Goal: Information Seeking & Learning: Find contact information

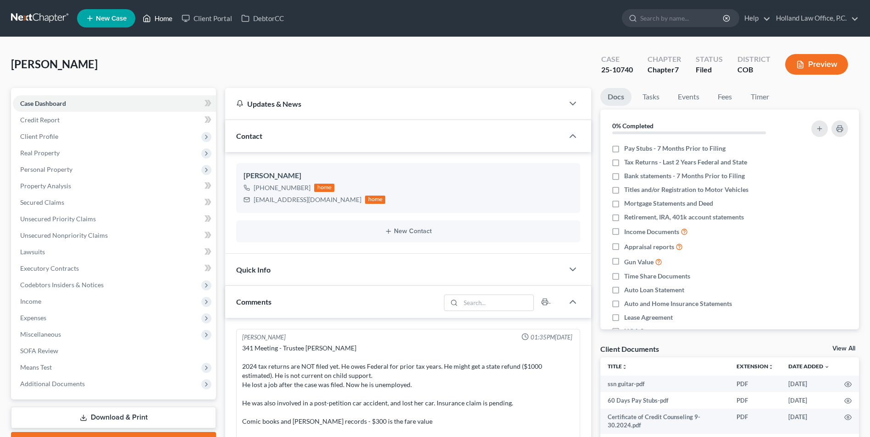
click at [153, 17] on link "Home" at bounding box center [157, 18] width 39 height 17
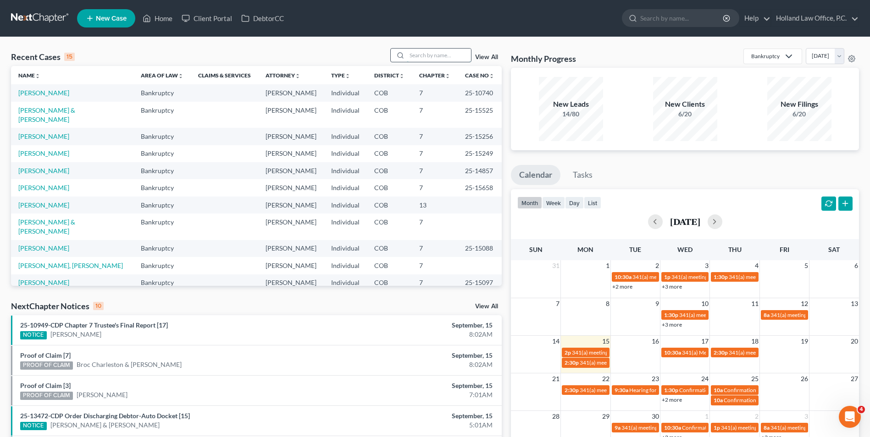
click at [425, 59] on input "search" at bounding box center [439, 55] width 64 height 13
type input "k"
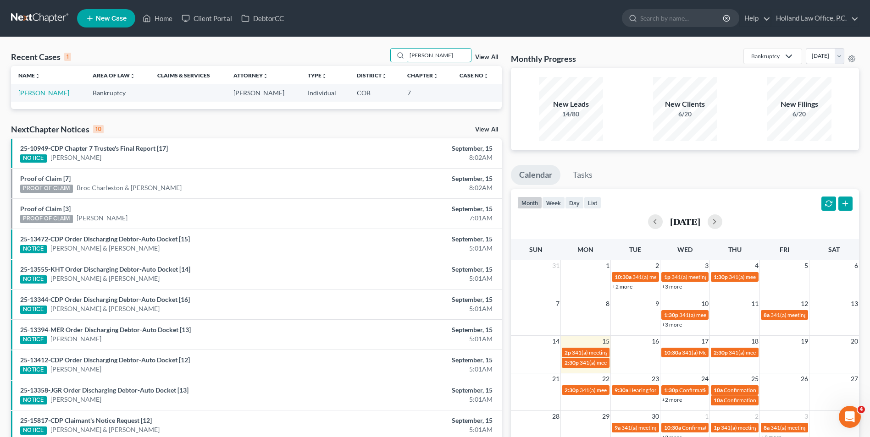
type input "[PERSON_NAME]"
click at [41, 91] on link "[PERSON_NAME]" at bounding box center [43, 93] width 51 height 8
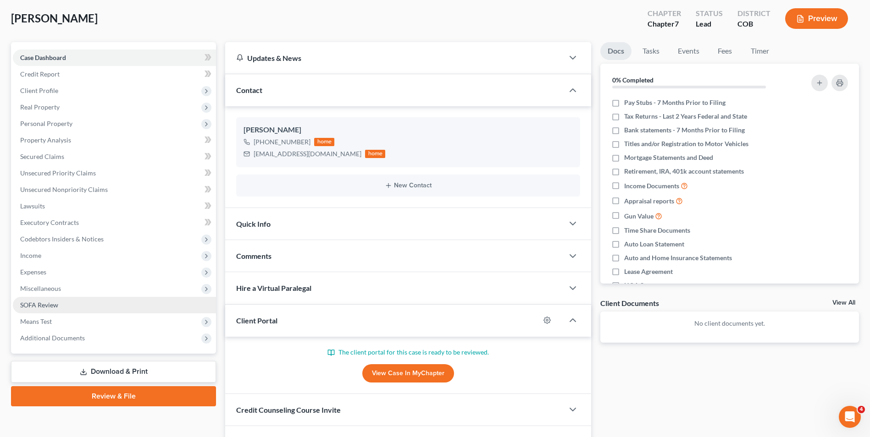
scroll to position [102, 0]
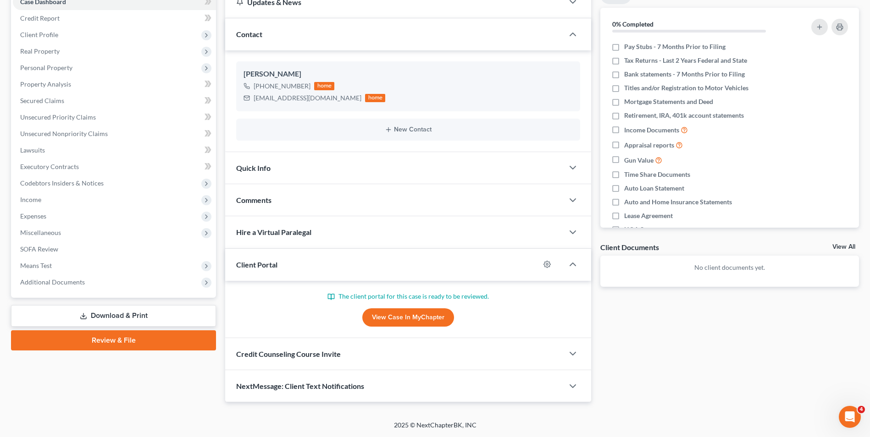
click at [417, 317] on link "View Case in MyChapter" at bounding box center [408, 318] width 92 height 18
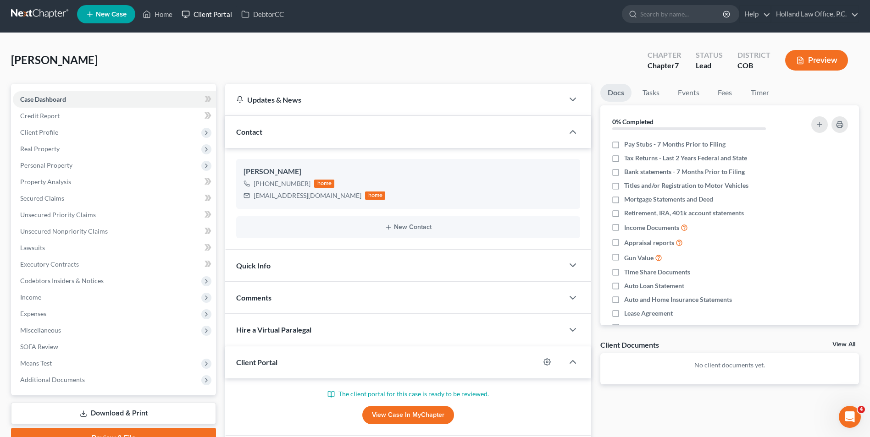
scroll to position [0, 0]
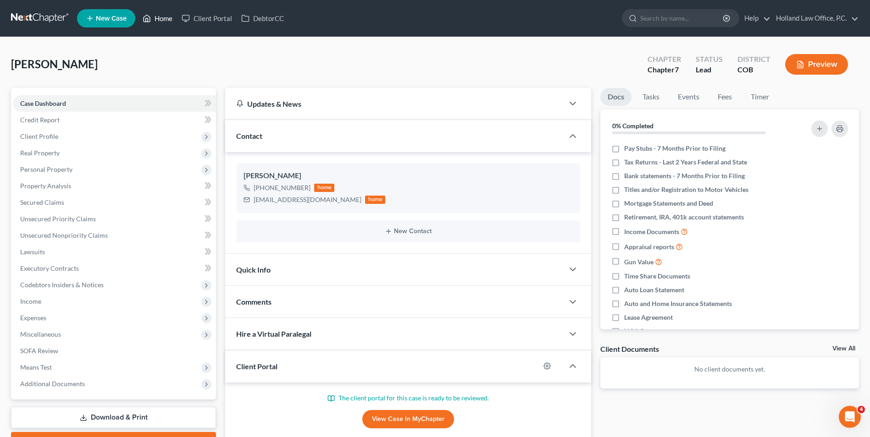
click at [169, 17] on link "Home" at bounding box center [157, 18] width 39 height 17
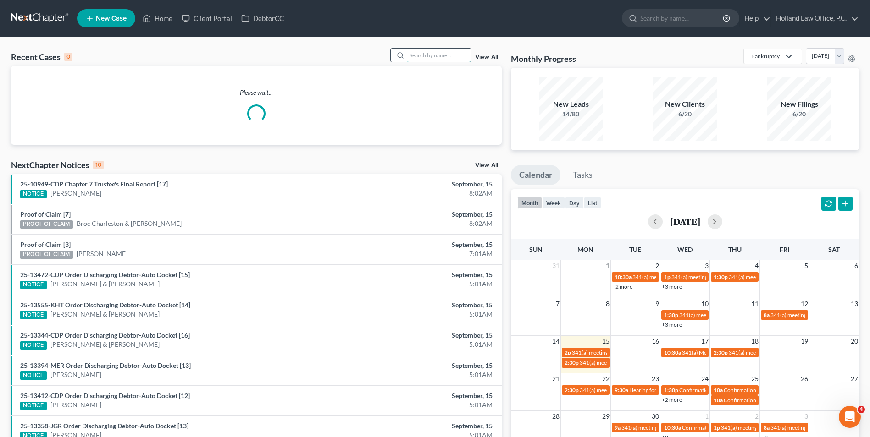
drag, startPoint x: 434, startPoint y: 52, endPoint x: 418, endPoint y: 58, distance: 17.1
click at [432, 54] on input "search" at bounding box center [439, 55] width 64 height 13
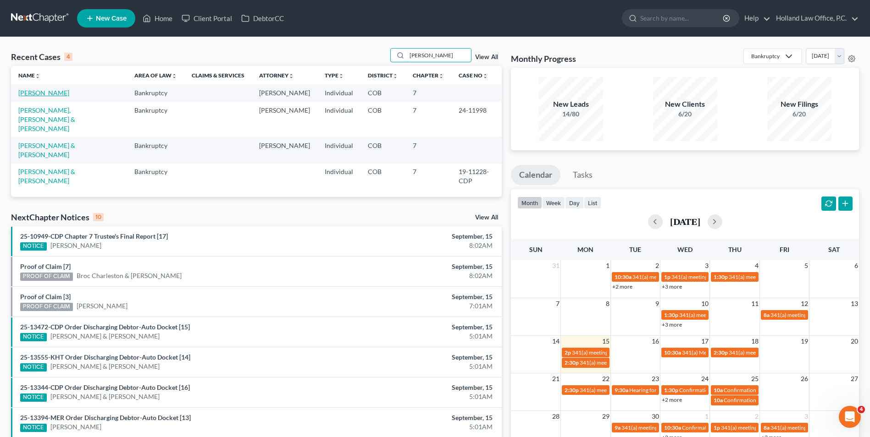
type input "[PERSON_NAME]"
click at [47, 95] on link "[PERSON_NAME]" at bounding box center [43, 93] width 51 height 8
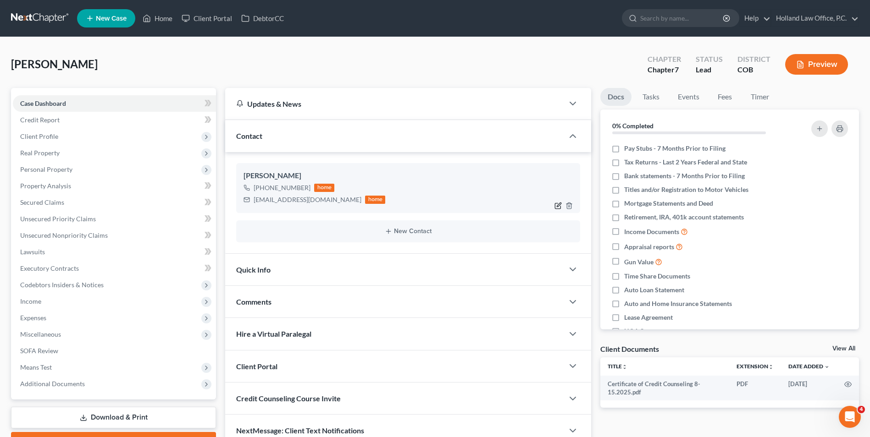
click at [559, 205] on icon "button" at bounding box center [557, 205] width 7 height 7
select select "1"
select select "0"
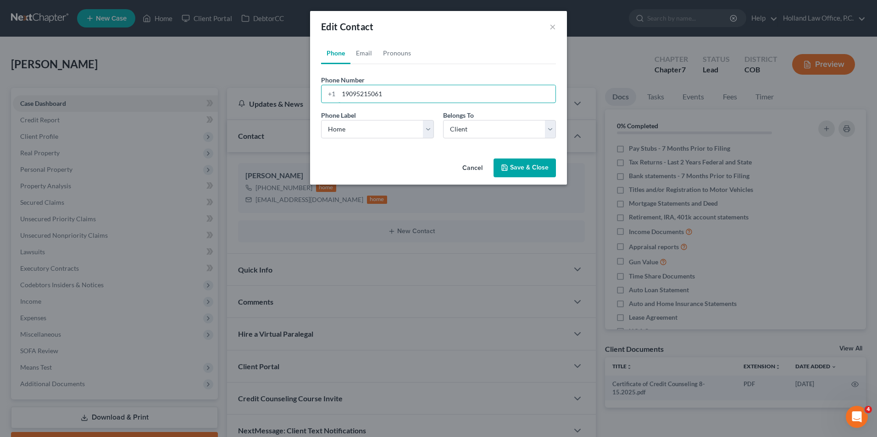
drag, startPoint x: 400, startPoint y: 94, endPoint x: 319, endPoint y: 92, distance: 80.8
click at [319, 92] on div "Phone Number * [PHONE_NUMBER]" at bounding box center [438, 89] width 244 height 28
paste input "[PHONE_NUMBER]"
type input "[PHONE_NUMBER]"
click at [506, 165] on icon "button" at bounding box center [505, 168] width 6 height 6
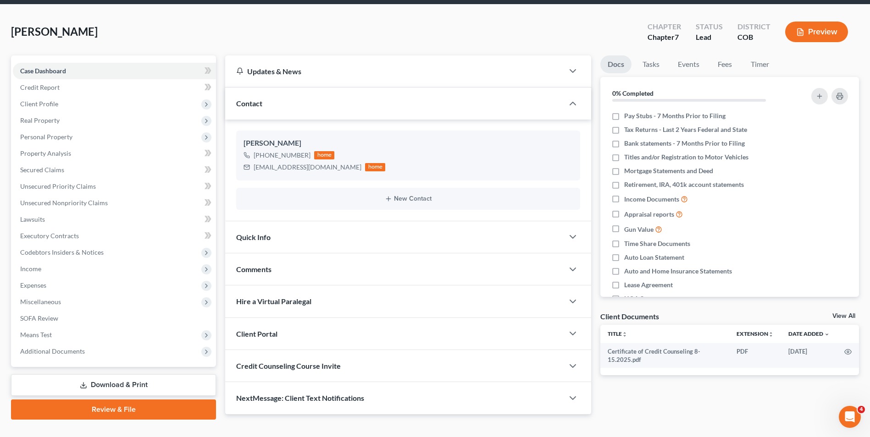
scroll to position [4, 0]
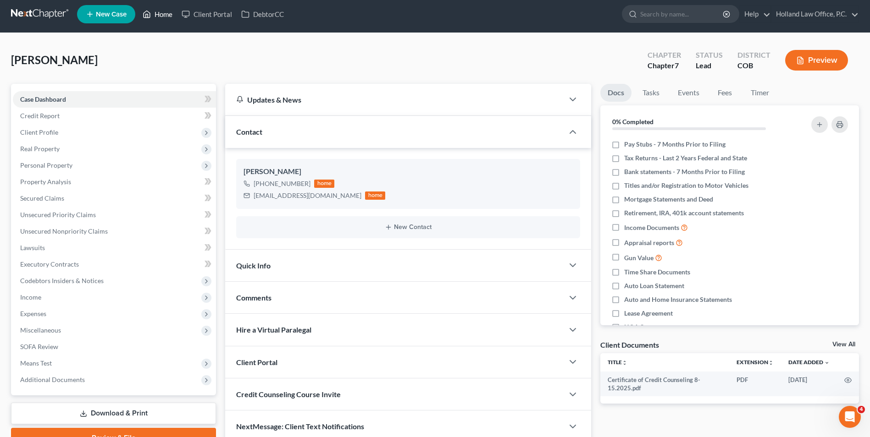
click at [166, 15] on link "Home" at bounding box center [157, 14] width 39 height 17
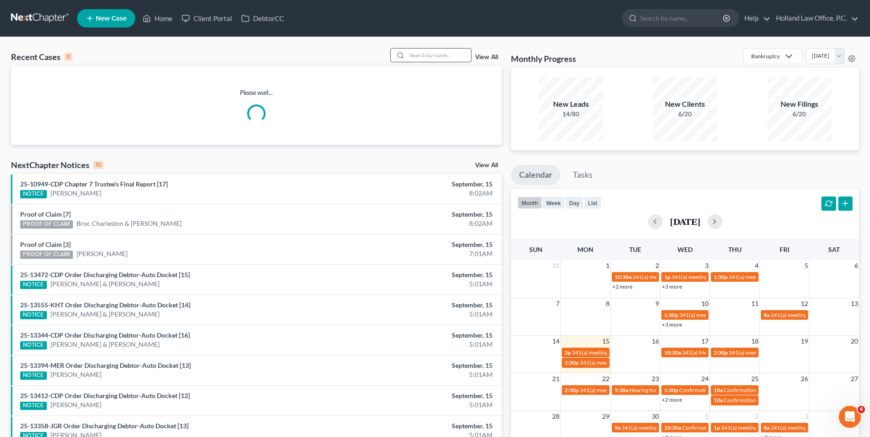
click at [420, 58] on input "search" at bounding box center [439, 55] width 64 height 13
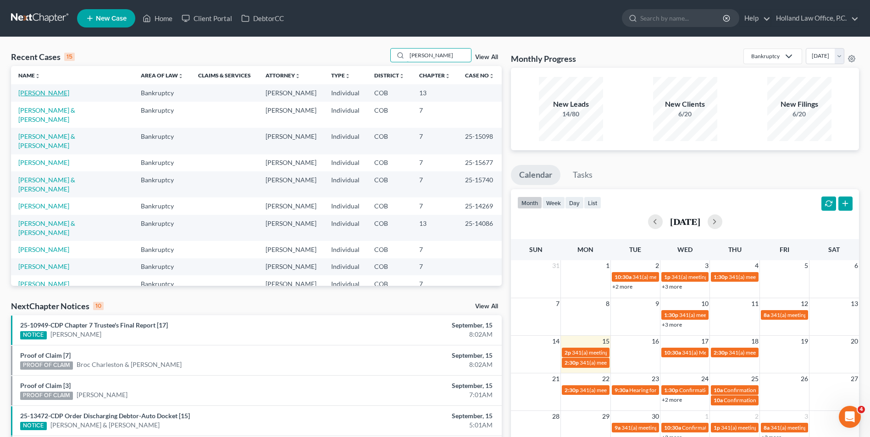
type input "[PERSON_NAME]"
click at [47, 92] on link "[PERSON_NAME]" at bounding box center [43, 93] width 51 height 8
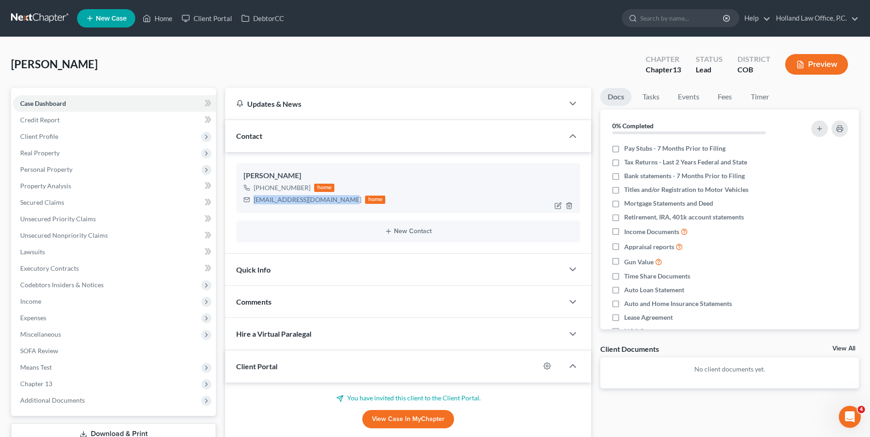
drag, startPoint x: 338, startPoint y: 202, endPoint x: 273, endPoint y: 197, distance: 64.8
click at [242, 198] on div "[PERSON_NAME] [PHONE_NUMBER] home [EMAIL_ADDRESS][DOMAIN_NAME] home" at bounding box center [408, 188] width 344 height 50
drag, startPoint x: 273, startPoint y: 197, endPoint x: 303, endPoint y: 199, distance: 29.9
copy div "[EMAIL_ADDRESS][DOMAIN_NAME]"
click at [335, 202] on div "[EMAIL_ADDRESS][DOMAIN_NAME]" at bounding box center [308, 199] width 108 height 9
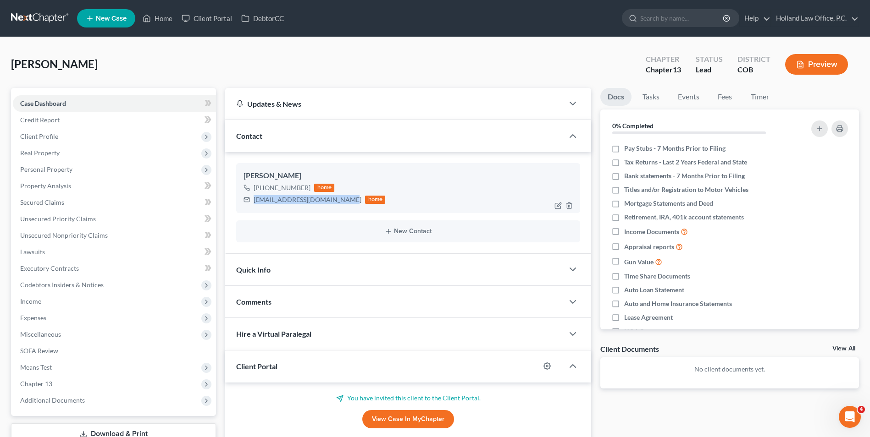
drag, startPoint x: 339, startPoint y: 202, endPoint x: 254, endPoint y: 204, distance: 85.3
click at [254, 204] on div "[EMAIL_ADDRESS][DOMAIN_NAME]" at bounding box center [308, 199] width 108 height 9
copy div "[EMAIL_ADDRESS][DOMAIN_NAME]"
drag, startPoint x: 155, startPoint y: 17, endPoint x: 160, endPoint y: 36, distance: 20.2
click at [155, 17] on link "Home" at bounding box center [157, 18] width 39 height 17
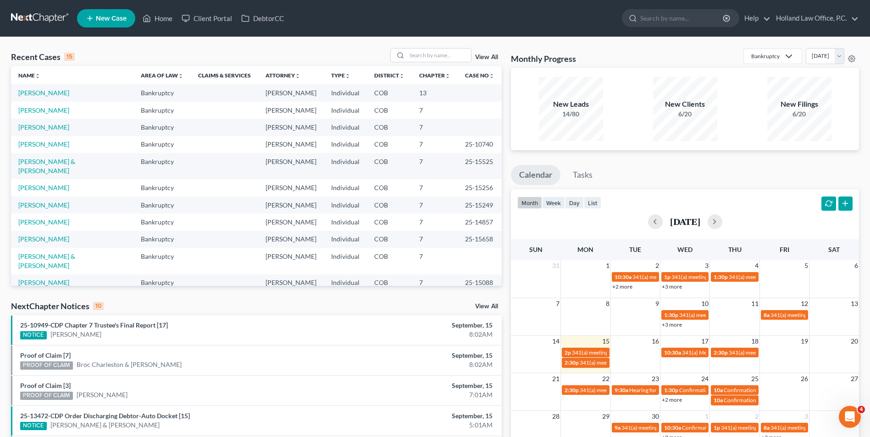
click at [489, 310] on link "View All" at bounding box center [486, 307] width 23 height 6
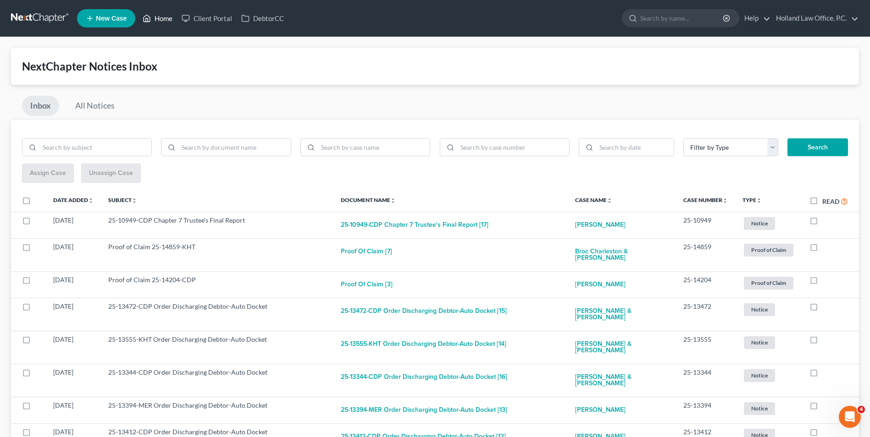
click at [155, 20] on link "Home" at bounding box center [157, 18] width 39 height 17
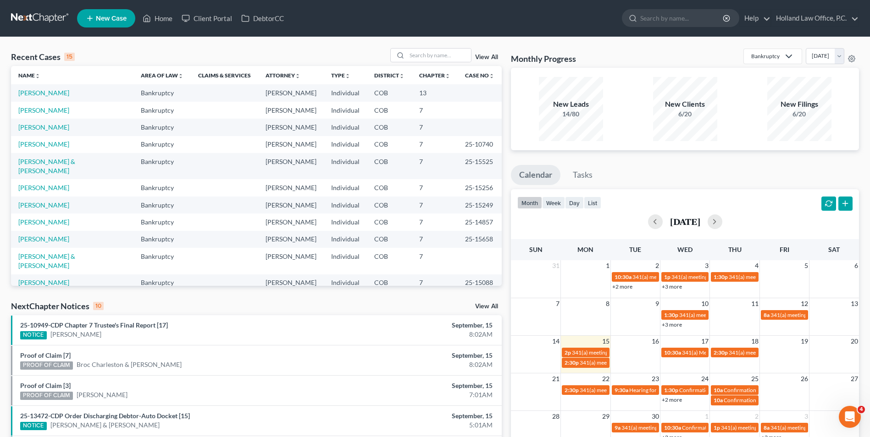
drag, startPoint x: 474, startPoint y: 310, endPoint x: 482, endPoint y: 308, distance: 8.6
click at [476, 310] on div "NextChapter Notices 10 View All" at bounding box center [256, 308] width 491 height 15
click at [486, 305] on link "View All" at bounding box center [486, 307] width 23 height 6
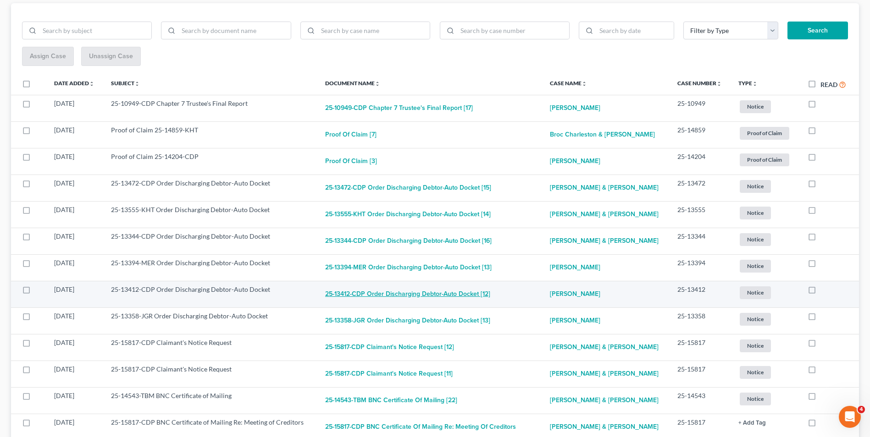
scroll to position [138, 0]
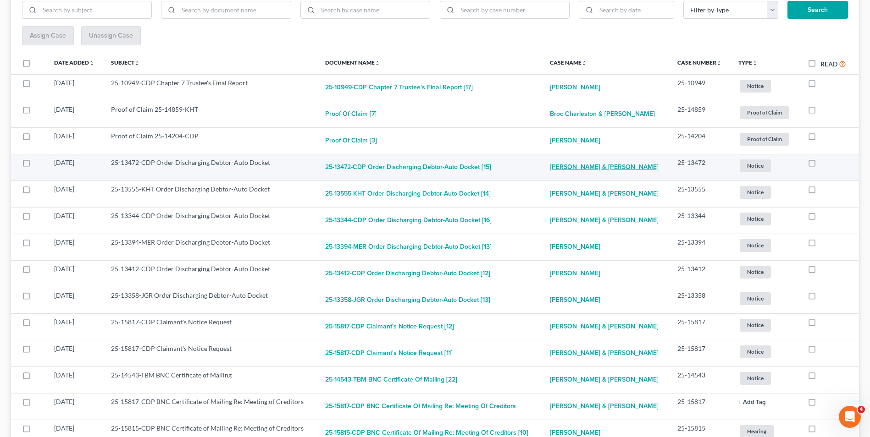
click at [582, 165] on link "[PERSON_NAME] & [PERSON_NAME]" at bounding box center [604, 167] width 109 height 18
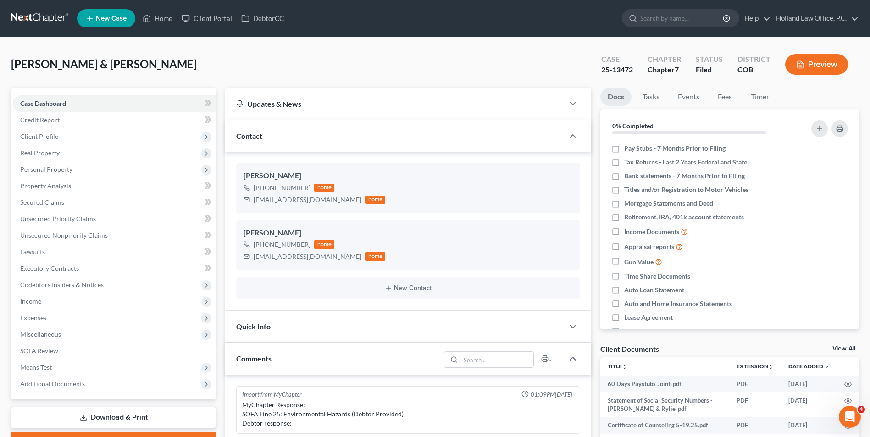
scroll to position [331, 0]
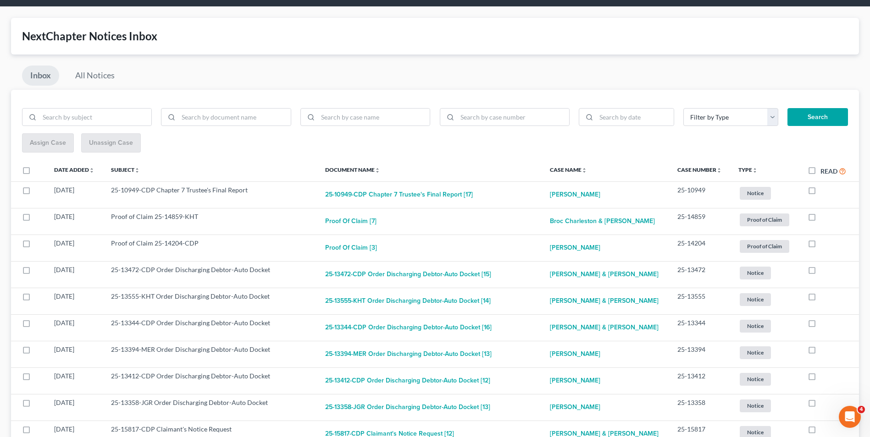
scroll to position [46, 0]
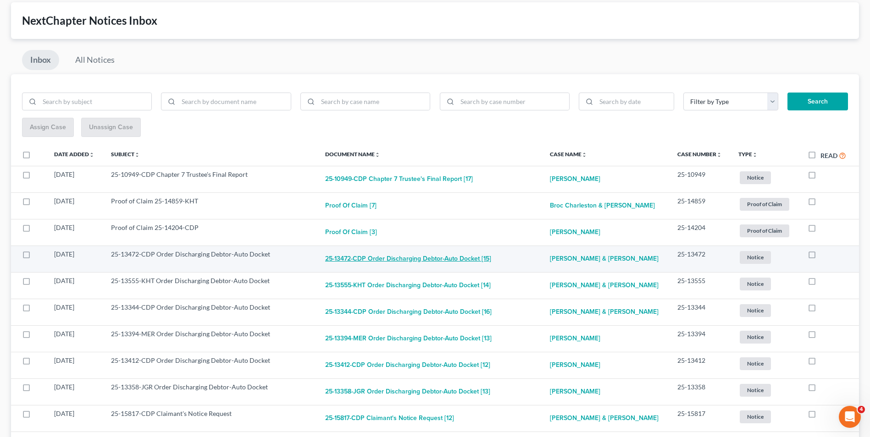
click at [431, 261] on button "25-13472-CDP Order Discharging Debtor-Auto Docket [15]" at bounding box center [408, 259] width 166 height 18
checkbox input "true"
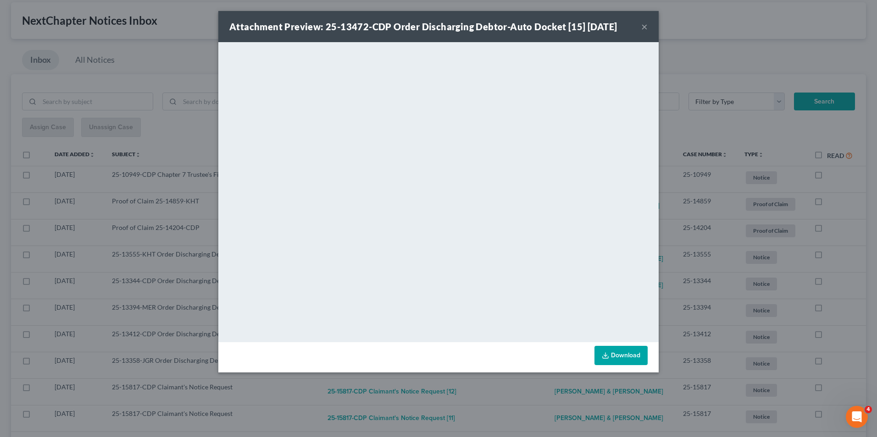
click at [641, 28] on button "×" at bounding box center [644, 26] width 6 height 11
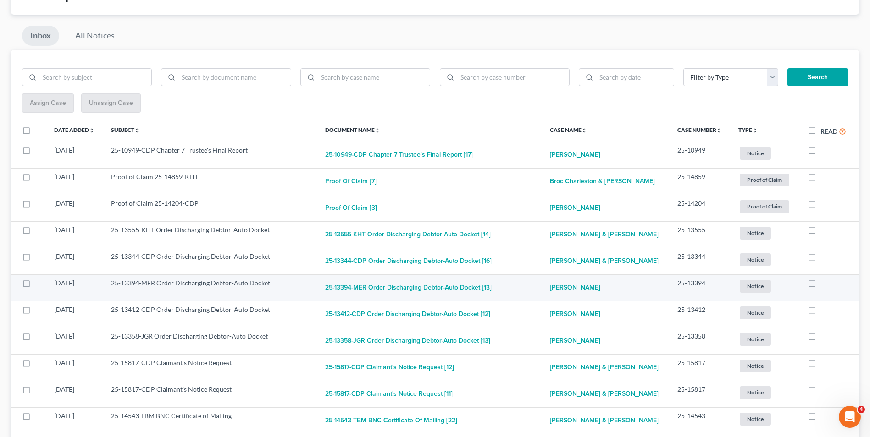
scroll to position [92, 0]
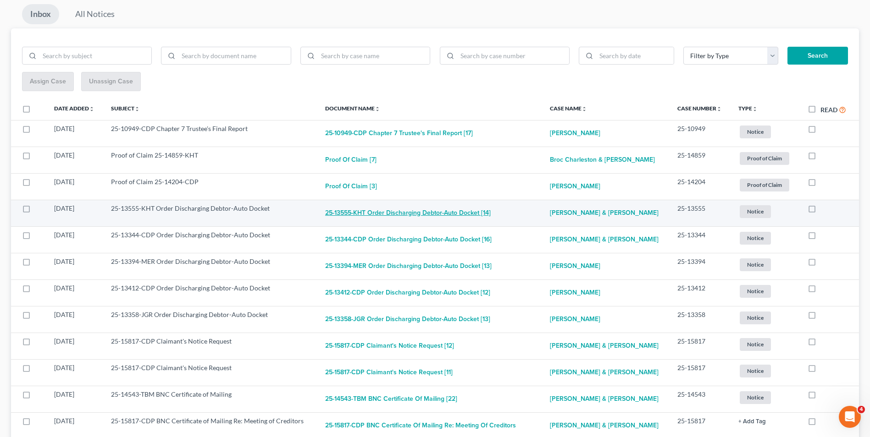
click at [427, 210] on button "25-13555-KHT Order Discharging Debtor-Auto Docket [14]" at bounding box center [408, 213] width 166 height 18
checkbox input "true"
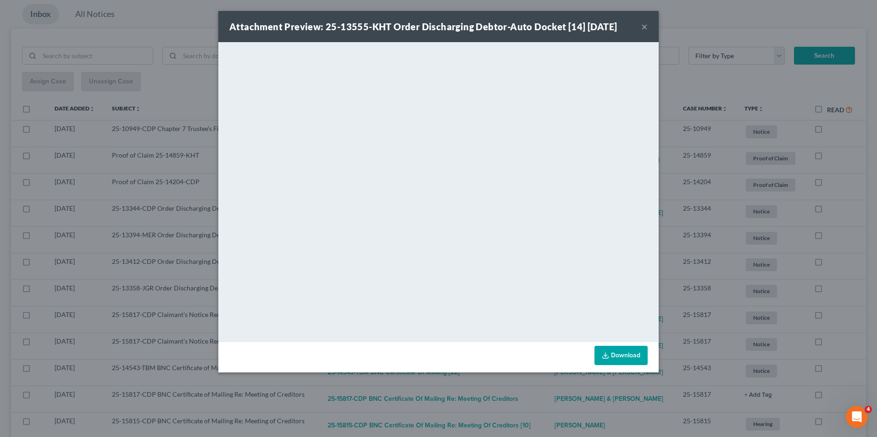
click at [643, 28] on button "×" at bounding box center [644, 26] width 6 height 11
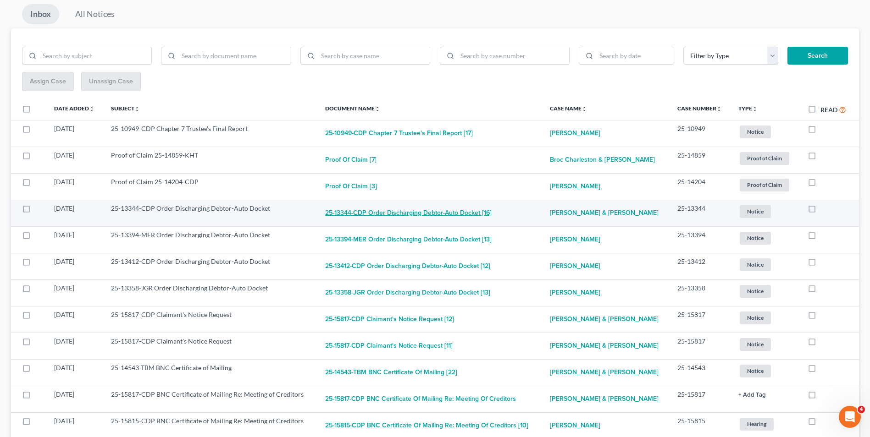
click at [398, 209] on button "25-13344-CDP Order Discharging Debtor-Auto Docket [16]" at bounding box center [408, 213] width 166 height 18
checkbox input "true"
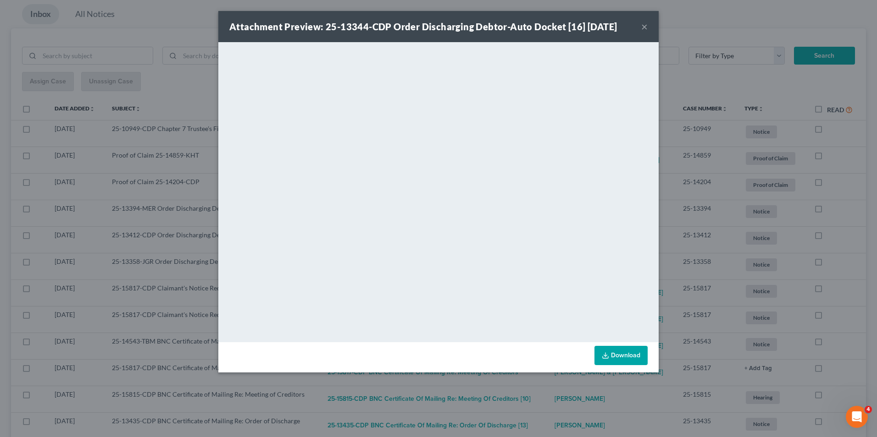
click at [641, 28] on button "×" at bounding box center [644, 26] width 6 height 11
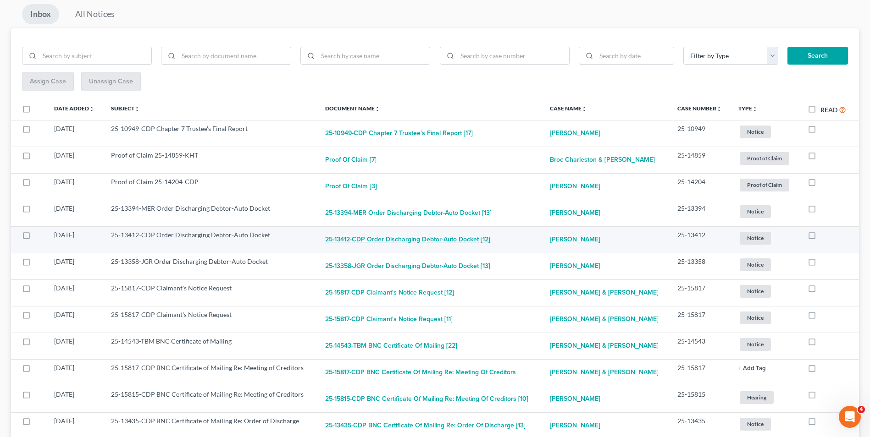
click at [420, 238] on button "25-13412-CDP Order Discharging Debtor-Auto Docket [12]" at bounding box center [407, 240] width 165 height 18
checkbox input "true"
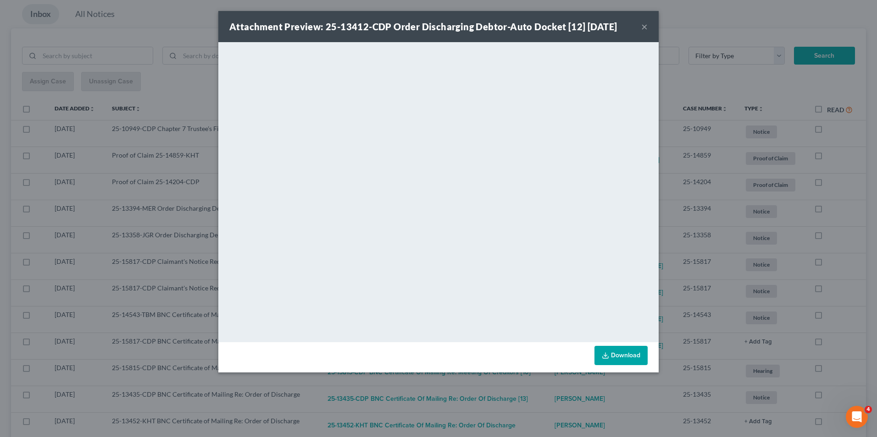
click at [641, 27] on div "Attachment Preview: 25-13412-CDP Order Discharging Debtor-Auto Docket [12] [DAT…" at bounding box center [438, 26] width 440 height 31
click at [639, 25] on div "Attachment Preview: 25-13412-CDP Order Discharging Debtor-Auto Docket [12] [DAT…" at bounding box center [438, 26] width 440 height 31
click at [644, 26] on button "×" at bounding box center [644, 26] width 6 height 11
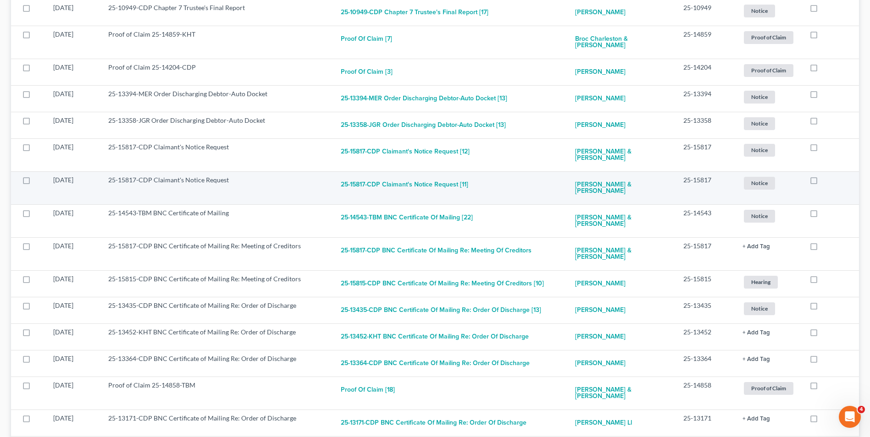
scroll to position [229, 0]
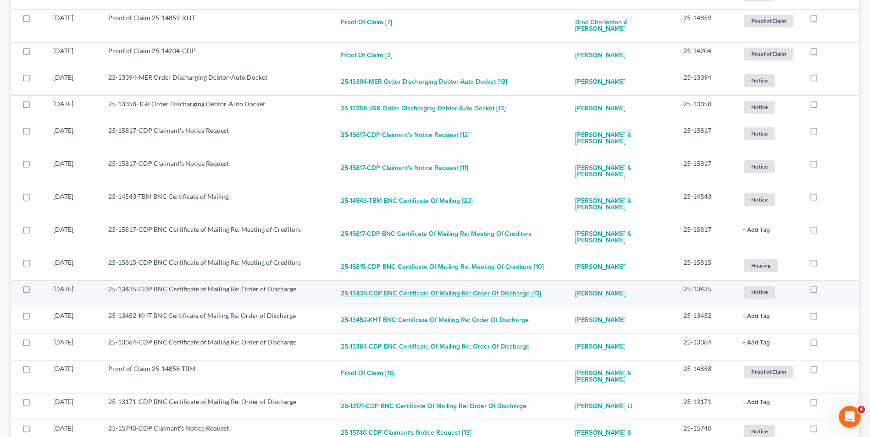
click at [452, 285] on button "25-13435-CDP BNC Certificate of Mailing Re: Order of Discharge [13]" at bounding box center [441, 294] width 200 height 18
checkbox input "true"
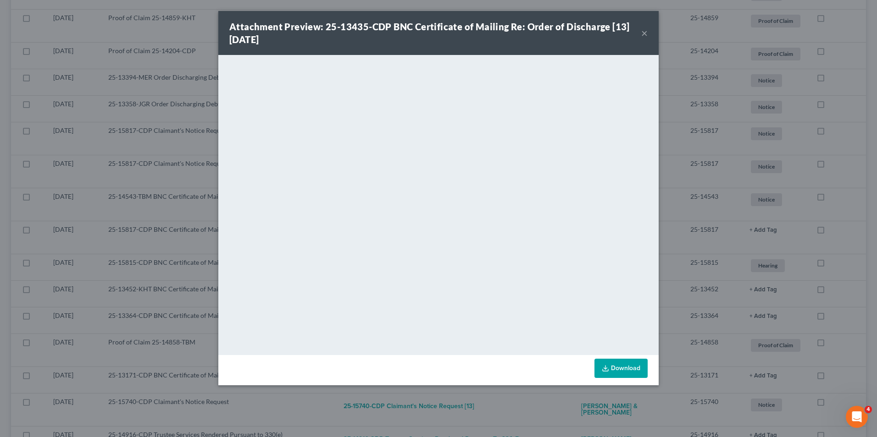
click at [642, 34] on button "×" at bounding box center [644, 33] width 6 height 11
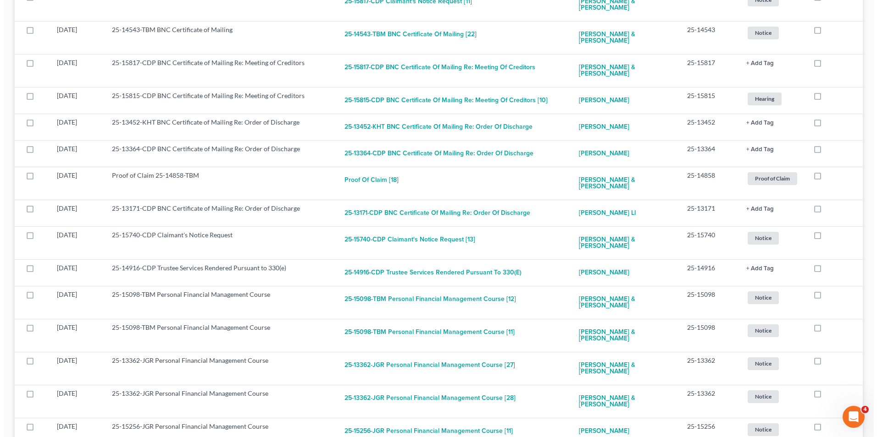
scroll to position [383, 0]
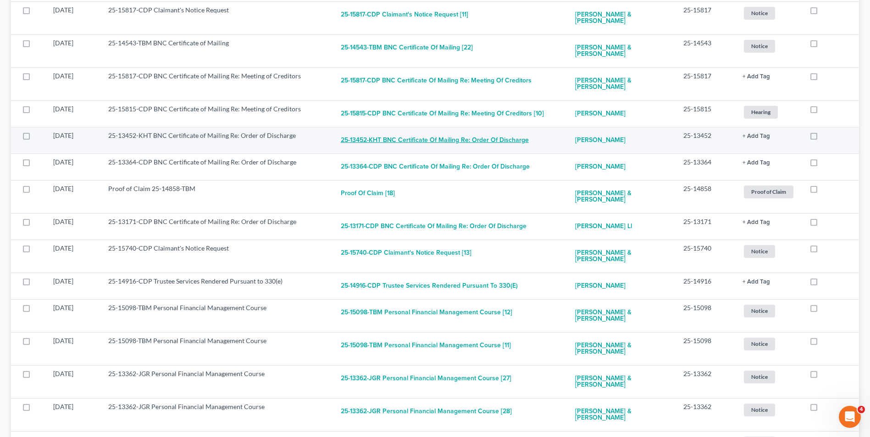
click at [436, 134] on button "25-13452-KHT BNC Certificate of Mailing Re: Order of Discharge" at bounding box center [435, 140] width 188 height 18
checkbox input "true"
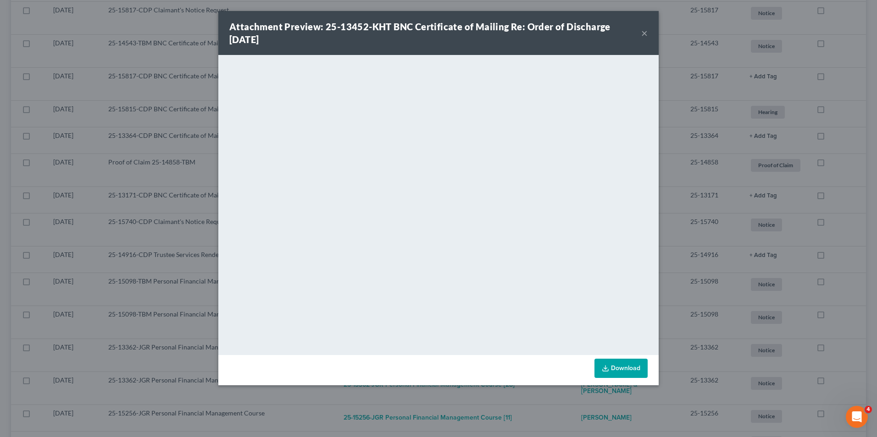
click at [642, 33] on button "×" at bounding box center [644, 33] width 6 height 11
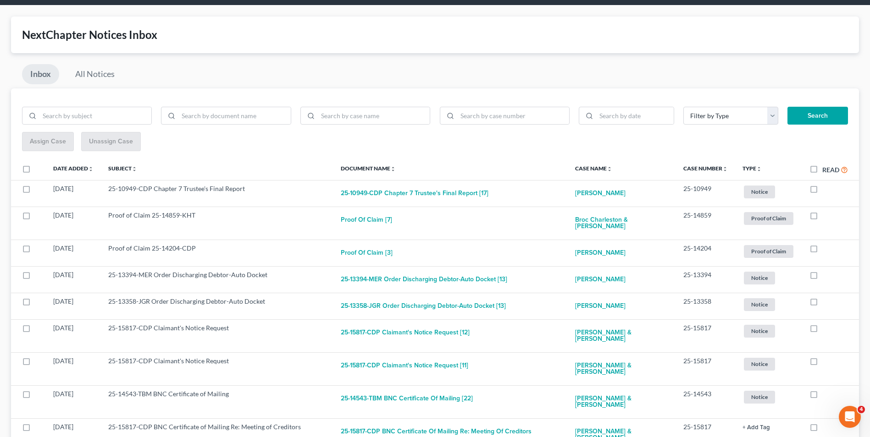
scroll to position [0, 0]
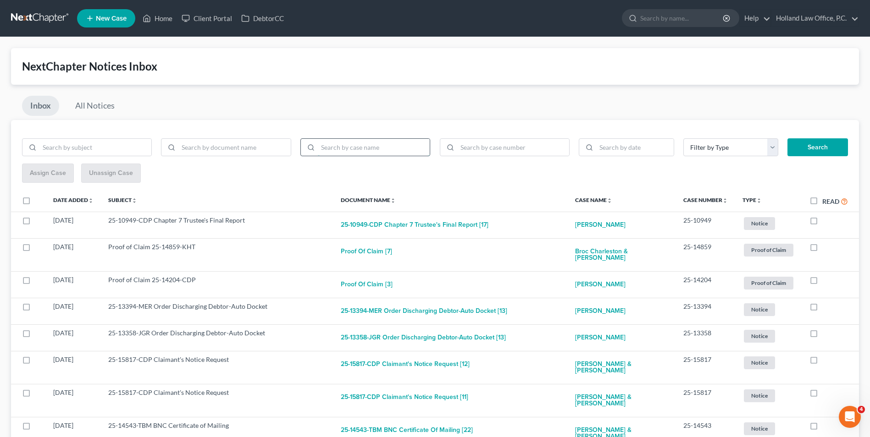
click at [363, 153] on input "search" at bounding box center [374, 147] width 112 height 17
click at [237, 138] on div at bounding box center [226, 147] width 130 height 18
click at [233, 147] on input "search" at bounding box center [234, 147] width 112 height 17
type input "discharge"
click at [787, 138] on button "Search" at bounding box center [817, 147] width 61 height 18
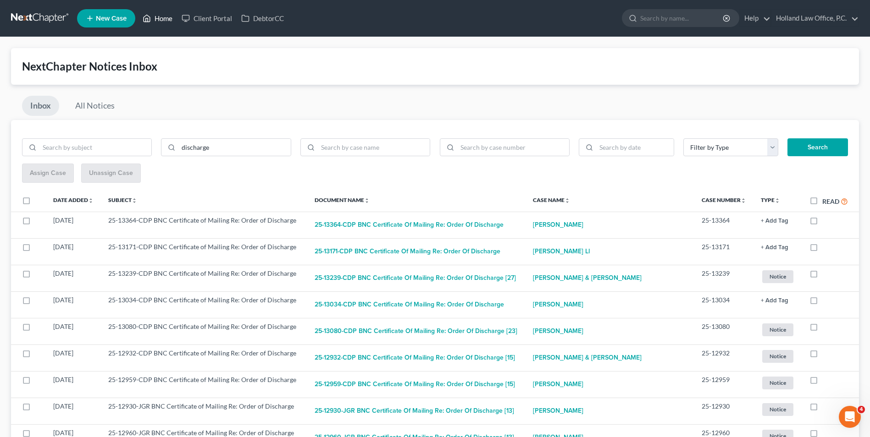
click at [153, 20] on link "Home" at bounding box center [157, 18] width 39 height 17
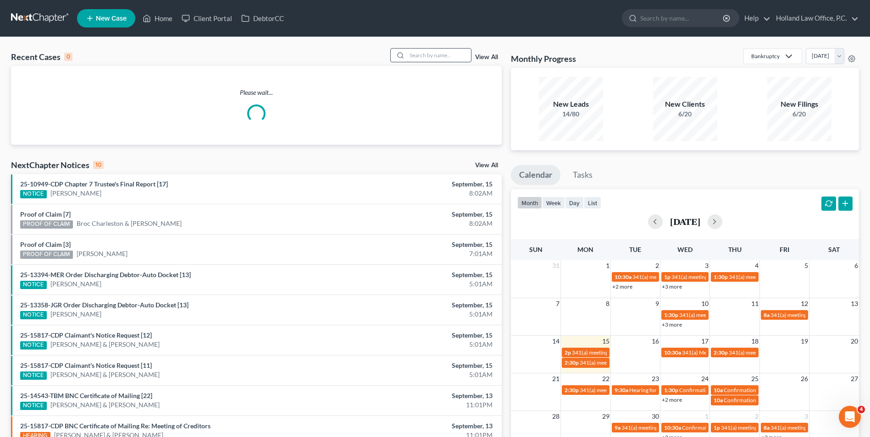
click at [424, 51] on input "search" at bounding box center [439, 55] width 64 height 13
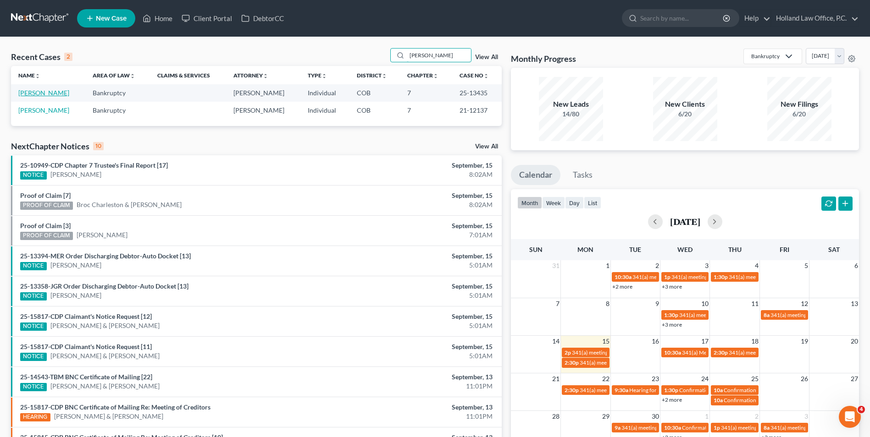
type input "[PERSON_NAME]"
click at [41, 94] on link "[PERSON_NAME]" at bounding box center [43, 93] width 51 height 8
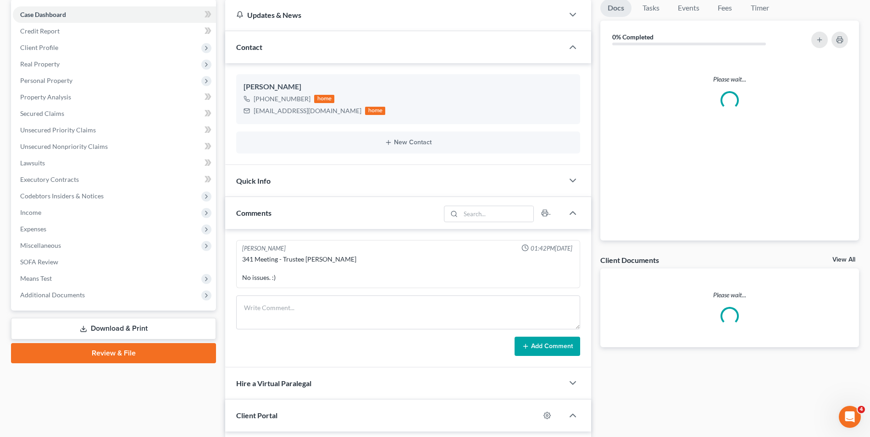
scroll to position [92, 0]
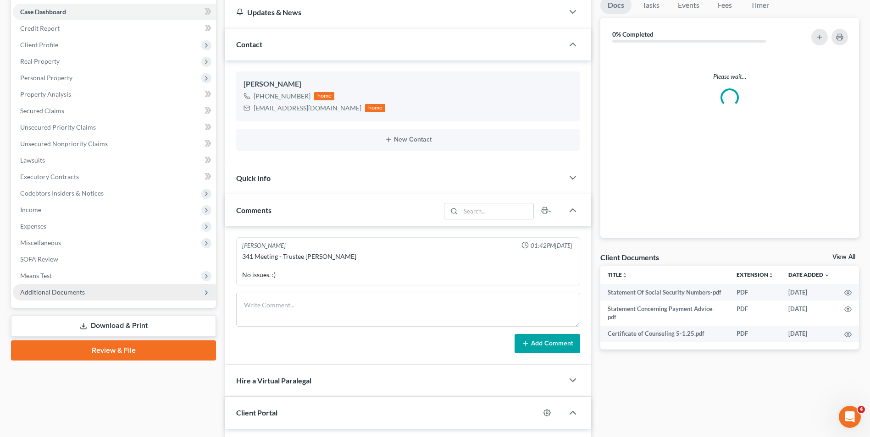
click at [72, 298] on span "Additional Documents" at bounding box center [114, 292] width 203 height 17
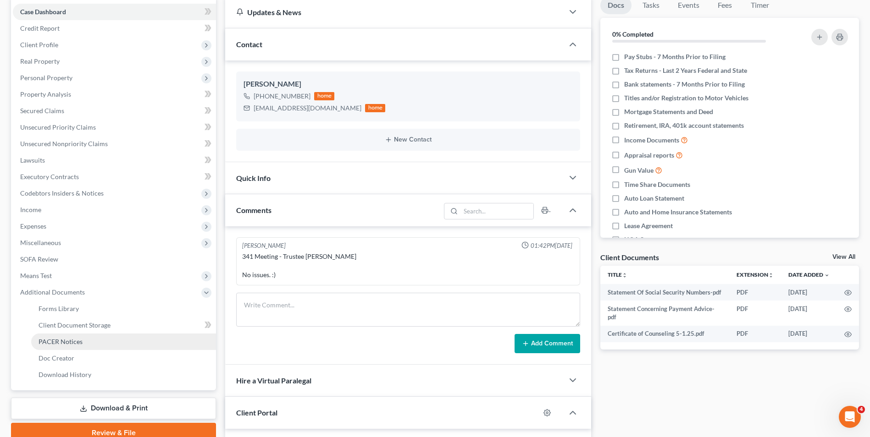
click at [77, 346] on link "PACER Notices" at bounding box center [123, 342] width 185 height 17
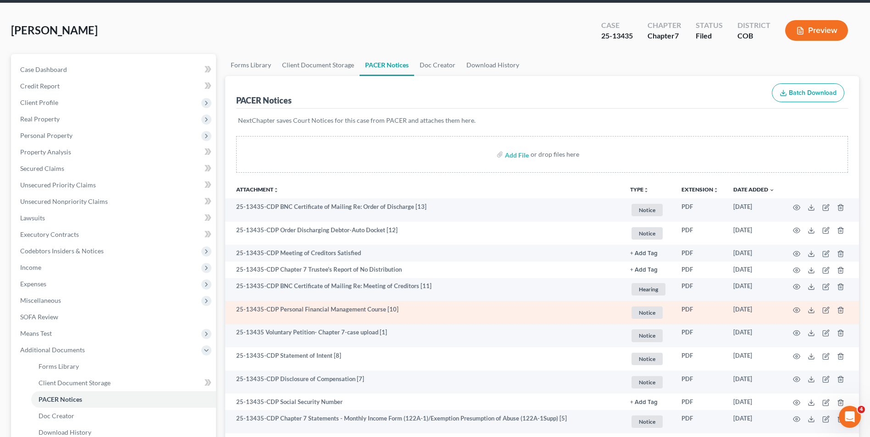
scroll to position [46, 0]
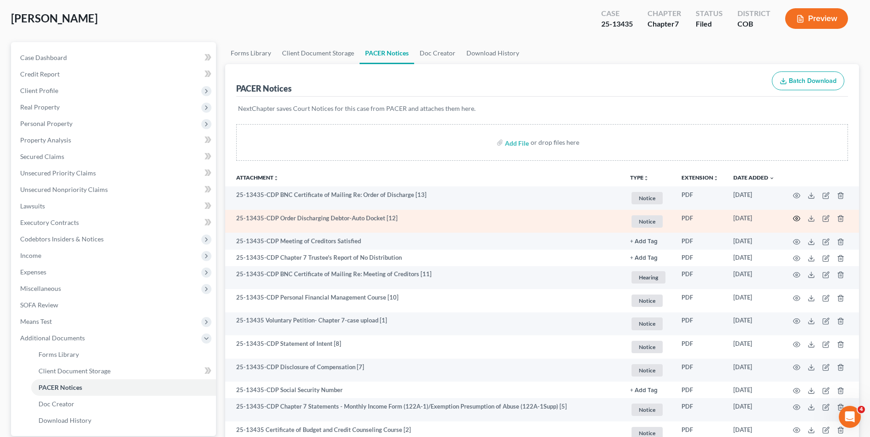
click at [797, 218] on icon "button" at bounding box center [796, 218] width 7 height 7
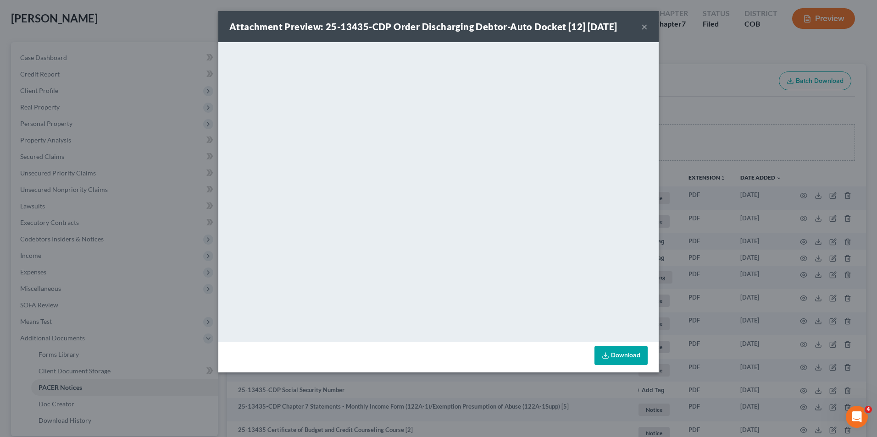
drag, startPoint x: 642, startPoint y: 28, endPoint x: 504, endPoint y: 44, distance: 139.0
click at [642, 28] on button "×" at bounding box center [644, 26] width 6 height 11
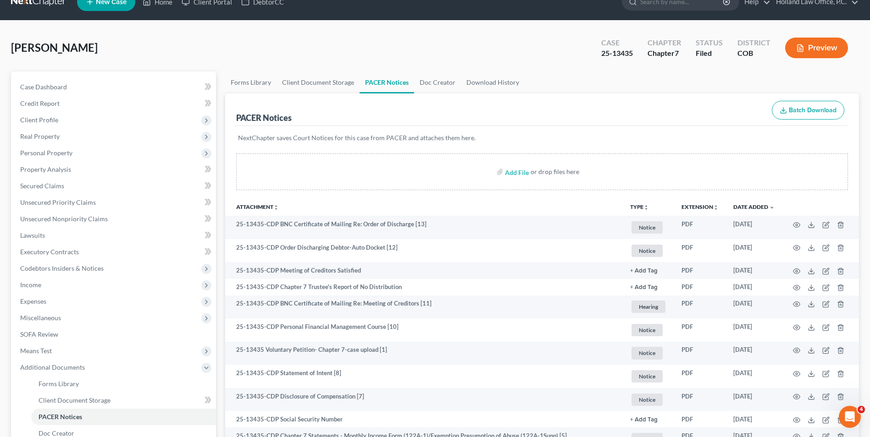
scroll to position [0, 0]
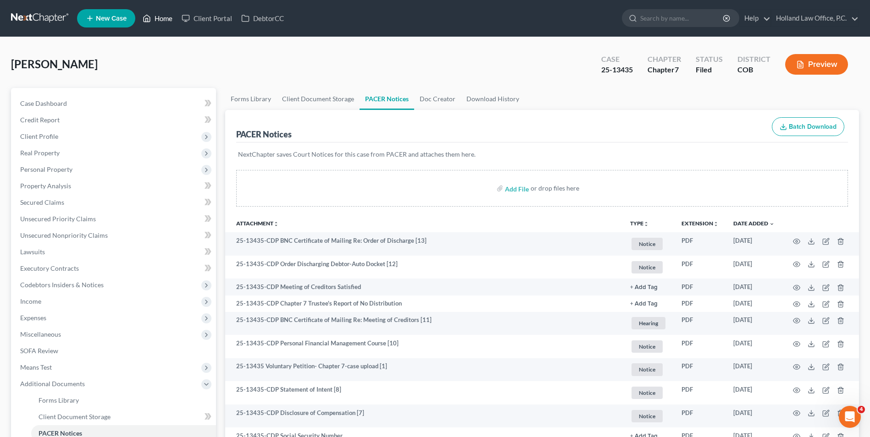
click at [153, 15] on link "Home" at bounding box center [157, 18] width 39 height 17
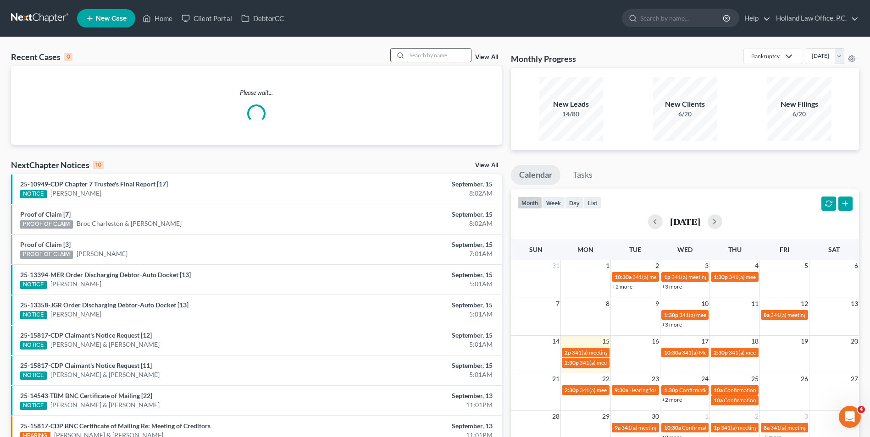
click at [428, 54] on input "search" at bounding box center [439, 55] width 64 height 13
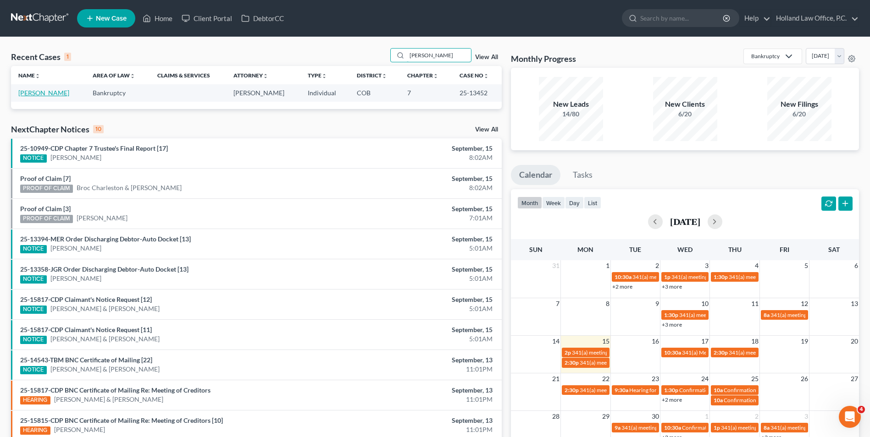
type input "[PERSON_NAME]"
click at [36, 92] on link "[PERSON_NAME]" at bounding box center [43, 93] width 51 height 8
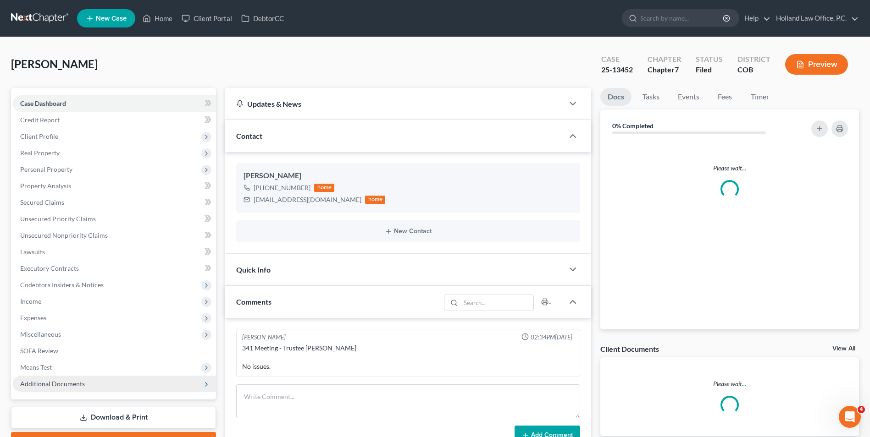
click at [53, 378] on span "Additional Documents" at bounding box center [114, 384] width 203 height 17
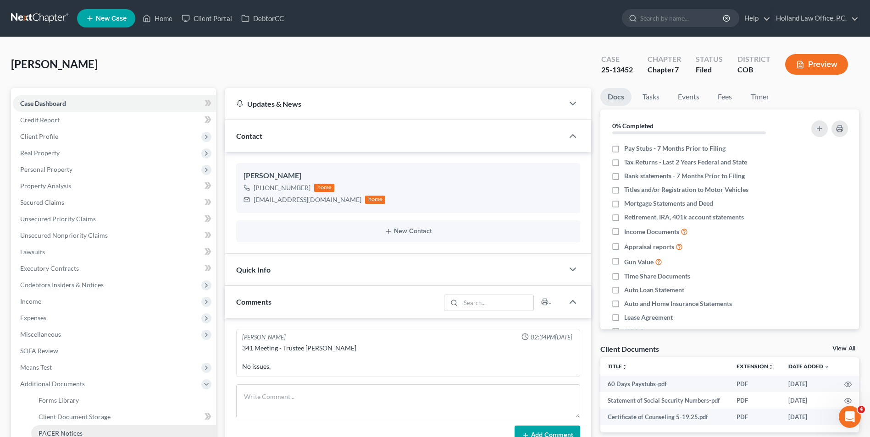
click at [74, 431] on span "PACER Notices" at bounding box center [61, 434] width 44 height 8
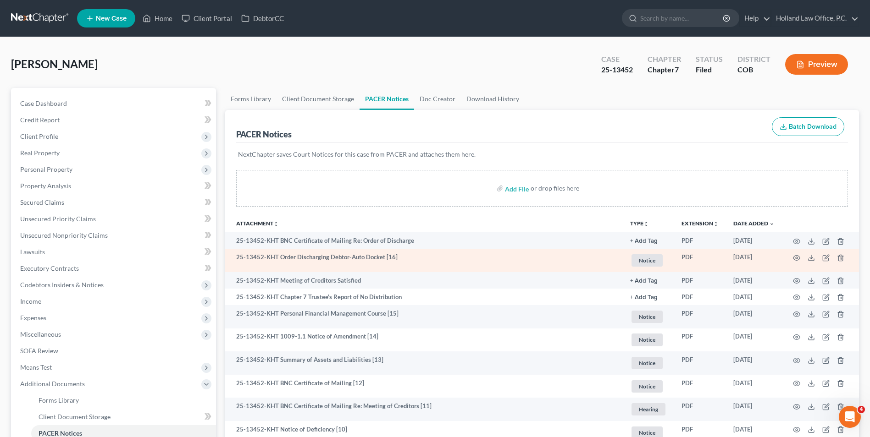
click at [792, 260] on td at bounding box center [820, 260] width 77 height 23
click at [797, 258] on icon "button" at bounding box center [796, 258] width 7 height 7
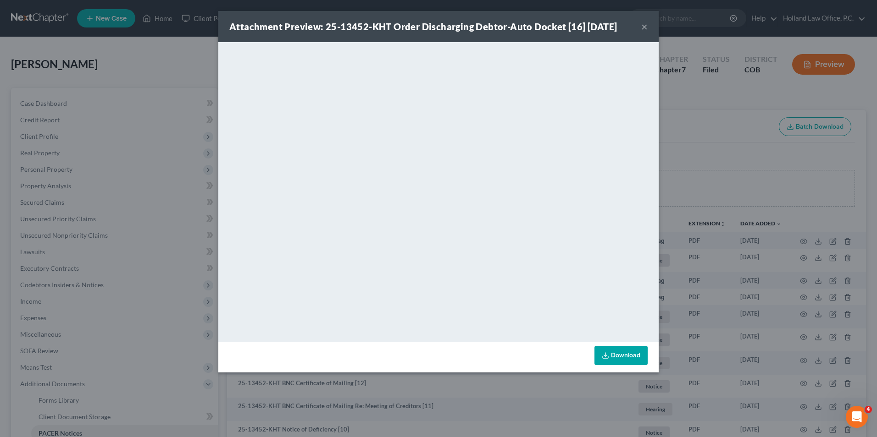
drag, startPoint x: 642, startPoint y: 28, endPoint x: 638, endPoint y: 30, distance: 5.1
click at [642, 28] on button "×" at bounding box center [644, 26] width 6 height 11
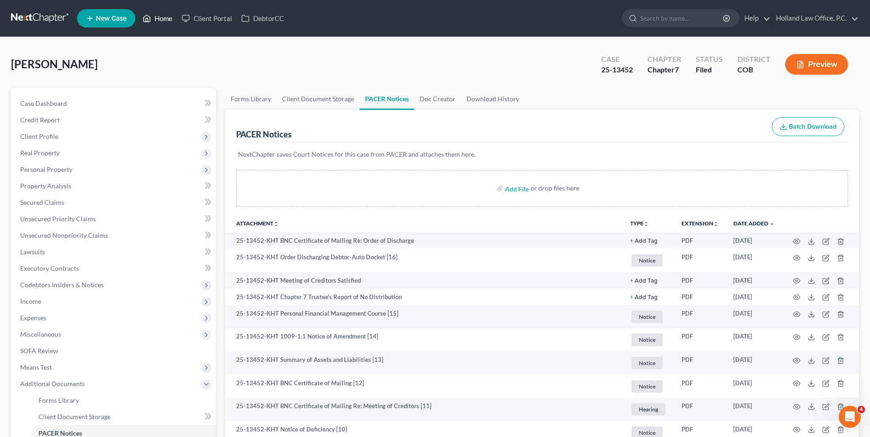
click at [155, 17] on link "Home" at bounding box center [157, 18] width 39 height 17
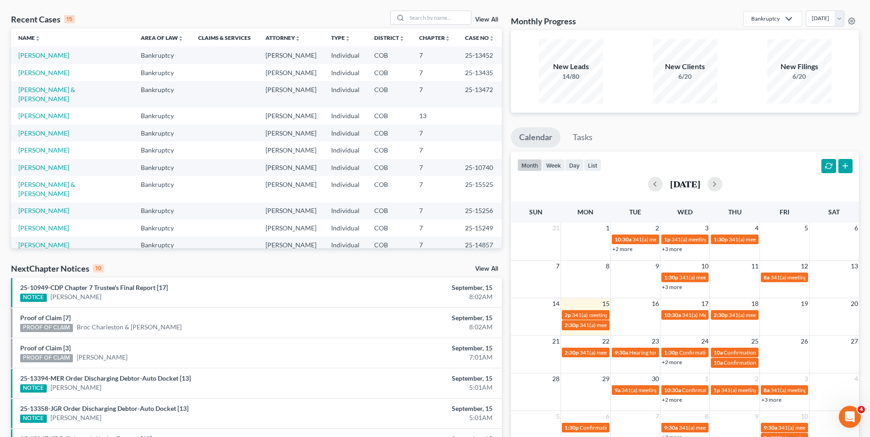
scroll to position [46, 0]
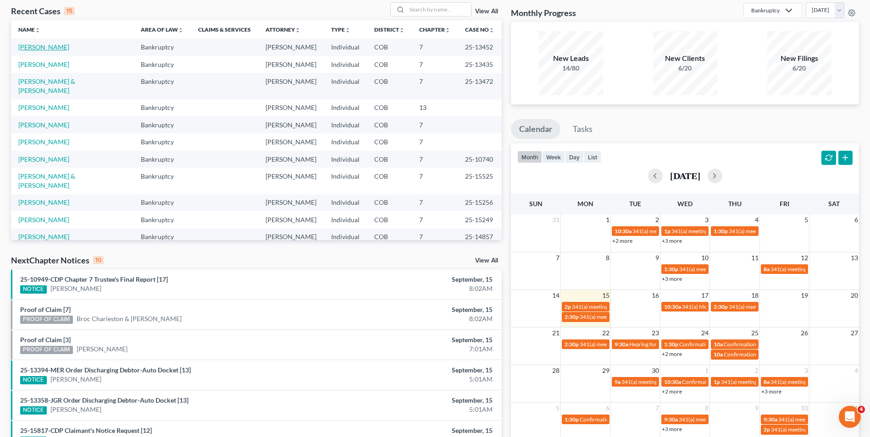
click at [40, 45] on link "[PERSON_NAME]" at bounding box center [43, 47] width 51 height 8
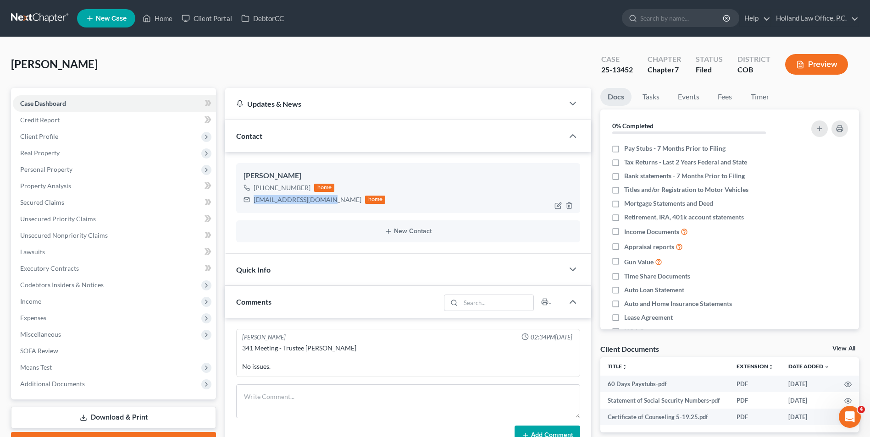
drag, startPoint x: 324, startPoint y: 200, endPoint x: 278, endPoint y: 200, distance: 46.3
click at [247, 205] on div "[EMAIL_ADDRESS][DOMAIN_NAME] home" at bounding box center [314, 200] width 142 height 12
drag, startPoint x: 278, startPoint y: 200, endPoint x: 294, endPoint y: 199, distance: 16.1
drag, startPoint x: 159, startPoint y: 14, endPoint x: 261, endPoint y: 33, distance: 103.7
click at [159, 14] on link "Home" at bounding box center [157, 18] width 39 height 17
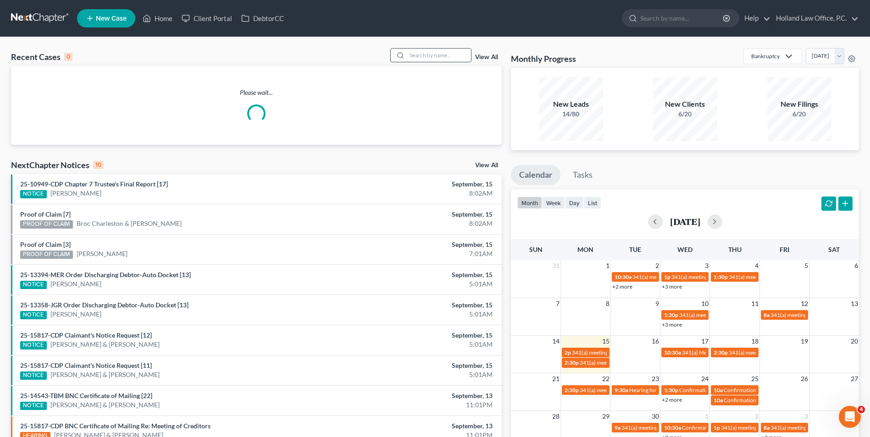
click at [414, 59] on input "search" at bounding box center [439, 55] width 64 height 13
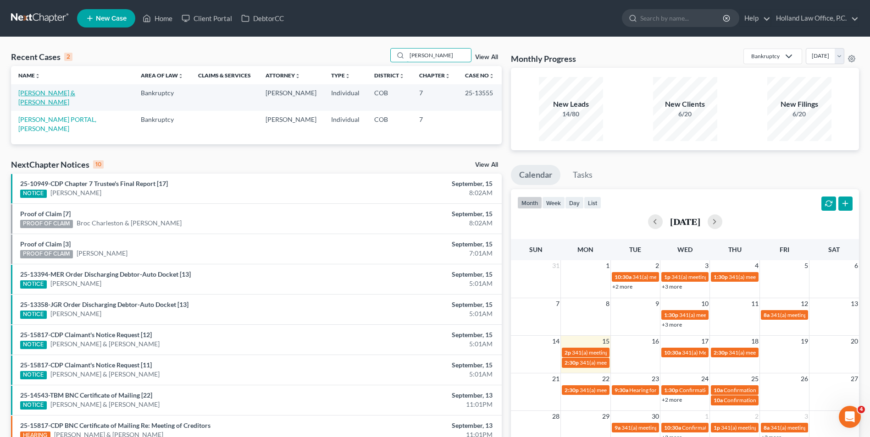
type input "[PERSON_NAME]"
click at [48, 93] on link "[PERSON_NAME] & [PERSON_NAME]" at bounding box center [46, 97] width 57 height 17
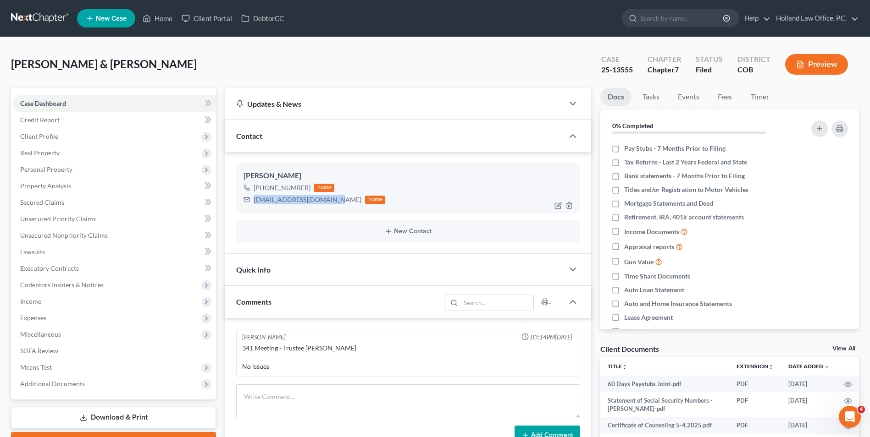
drag, startPoint x: 326, startPoint y: 201, endPoint x: 249, endPoint y: 200, distance: 77.0
click at [249, 200] on div "[EMAIL_ADDRESS][DOMAIN_NAME] home" at bounding box center [314, 200] width 142 height 12
drag, startPoint x: 271, startPoint y: 200, endPoint x: 277, endPoint y: 200, distance: 6.0
copy div "[EMAIL_ADDRESS][DOMAIN_NAME]"
drag, startPoint x: 306, startPoint y: 186, endPoint x: 288, endPoint y: 191, distance: 19.0
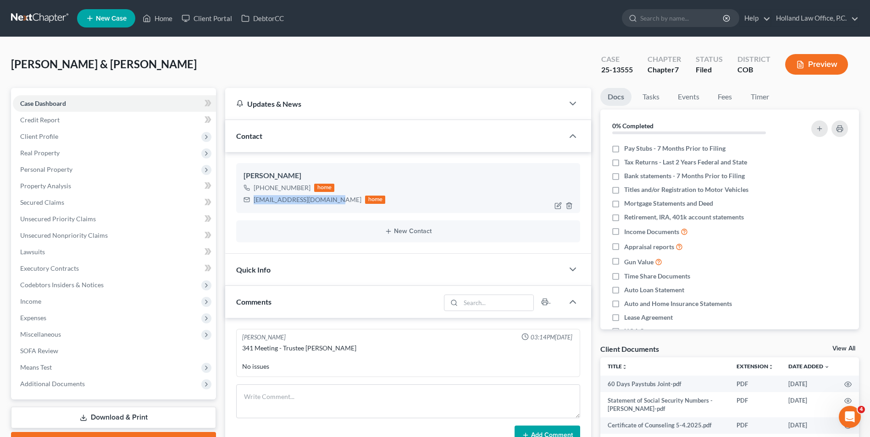
click at [262, 190] on div "[PHONE_NUMBER]" at bounding box center [282, 187] width 57 height 9
drag, startPoint x: 288, startPoint y: 191, endPoint x: 299, endPoint y: 190, distance: 11.5
copy div "[PHONE_NUMBER]"
